Goal: Task Accomplishment & Management: Manage account settings

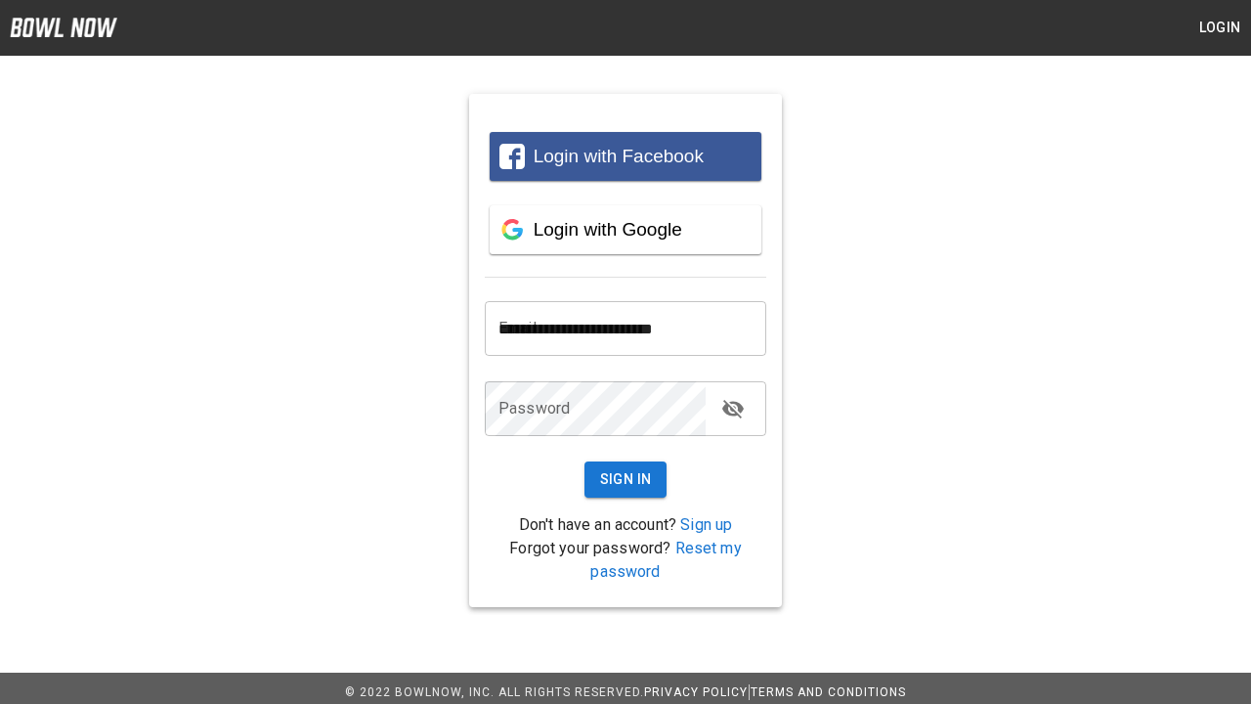
type input "**********"
click at [626, 479] on button "Sign In" at bounding box center [626, 479] width 83 height 36
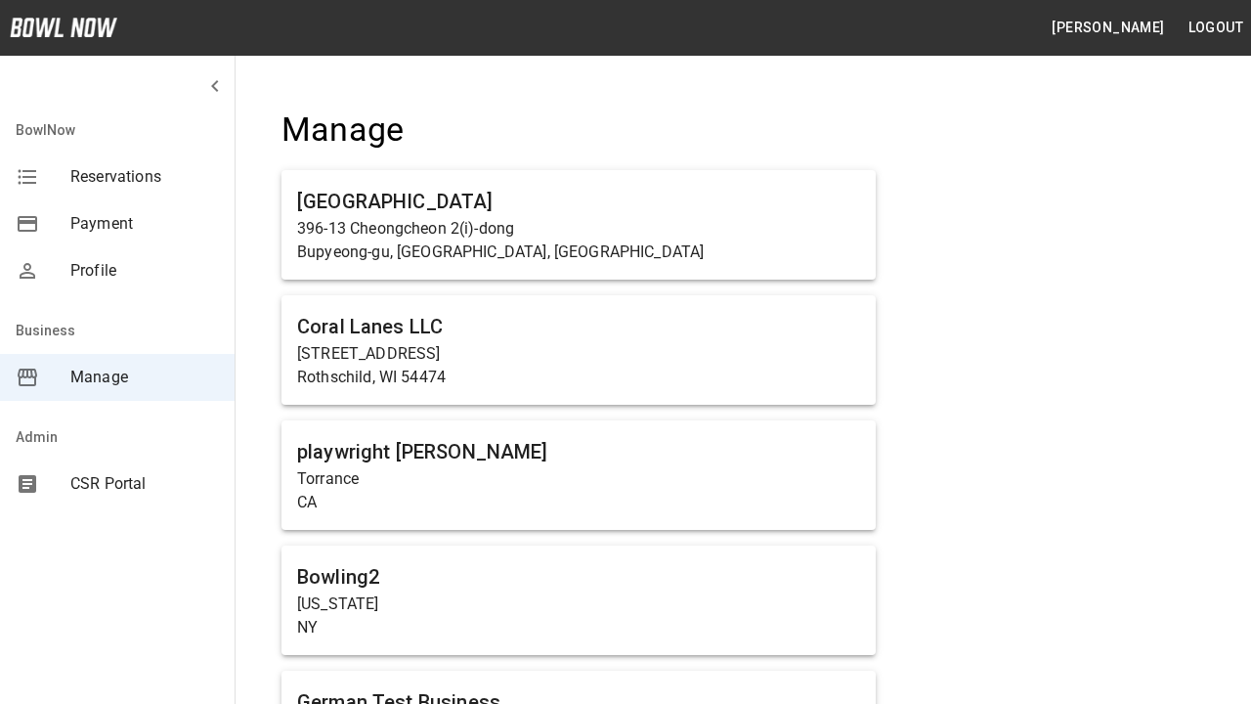
click at [117, 377] on span "Manage" at bounding box center [144, 377] width 149 height 23
